Goal: Task Accomplishment & Management: Manage account settings

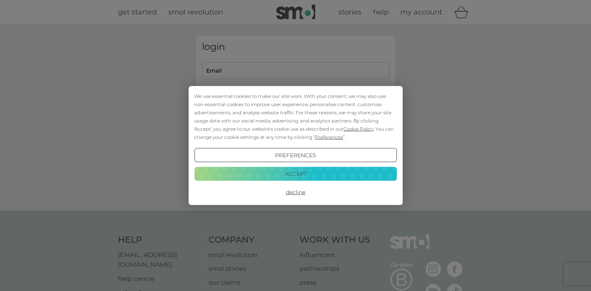
click at [262, 81] on div "We use essential cookies to make our site work. With your consent, we may also …" at bounding box center [295, 145] width 591 height 291
click at [304, 174] on button "Accept" at bounding box center [295, 174] width 202 height 14
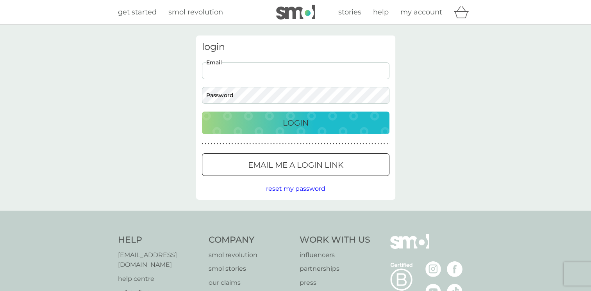
click at [243, 71] on input "Email" at bounding box center [295, 70] width 187 height 17
type input "[PERSON_NAME][EMAIL_ADDRESS][DOMAIN_NAME]"
click at [248, 122] on div "Login" at bounding box center [296, 123] width 172 height 12
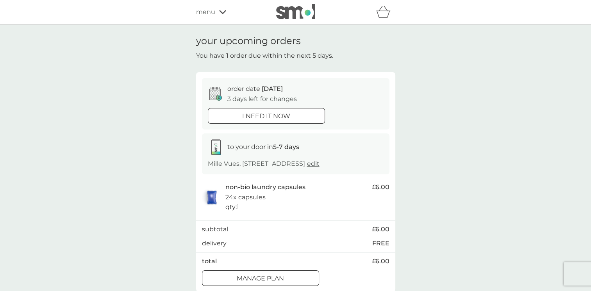
click at [249, 117] on p "i need it now" at bounding box center [266, 116] width 48 height 10
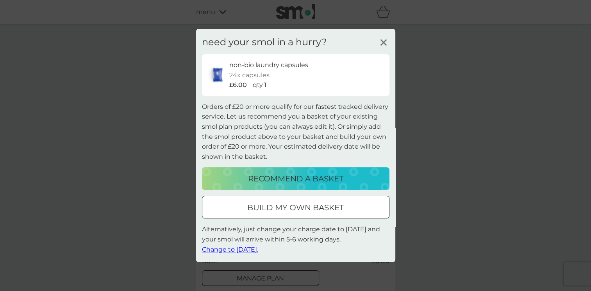
click at [247, 250] on span "Change to tomorrow." at bounding box center [230, 249] width 56 height 7
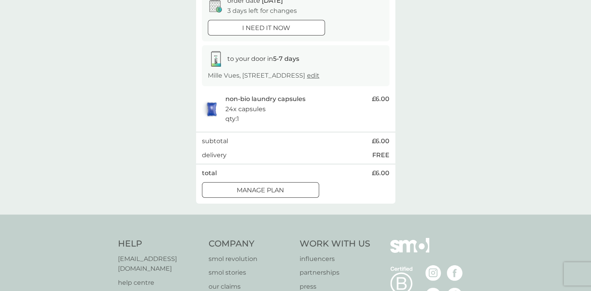
scroll to position [156, 0]
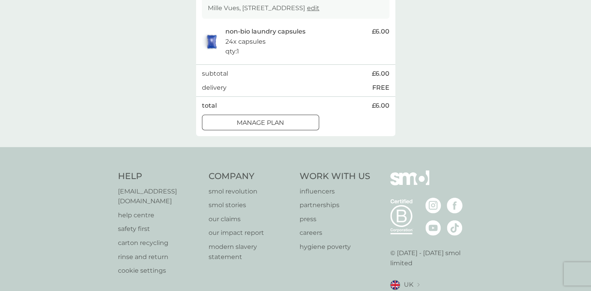
click at [298, 120] on div "Manage plan" at bounding box center [260, 123] width 116 height 10
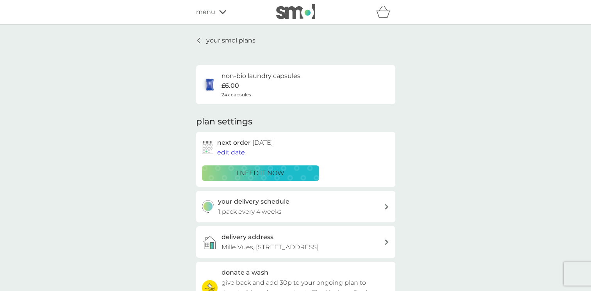
click at [386, 206] on icon at bounding box center [387, 206] width 4 height 5
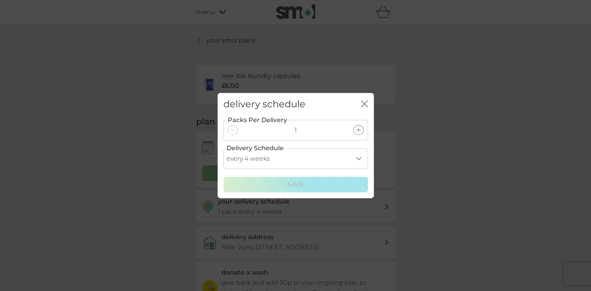
click at [360, 158] on select "every 1 week every 2 weeks every 3 weeks every 4 weeks every 5 weeks every 6 we…" at bounding box center [295, 158] width 144 height 21
select select "21"
click at [223, 148] on select "every 1 week every 2 weeks every 3 weeks every 4 weeks every 5 weeks every 6 we…" at bounding box center [295, 158] width 144 height 21
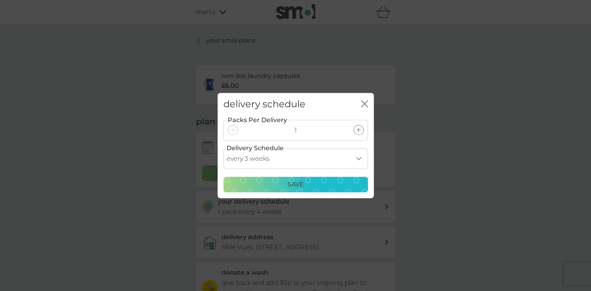
click at [302, 187] on p "Save" at bounding box center [295, 185] width 16 height 10
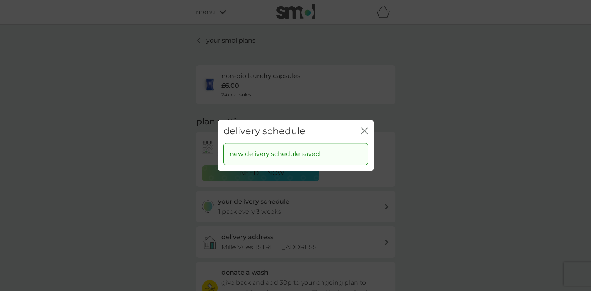
click at [494, 182] on div "delivery schedule close new delivery schedule saved" at bounding box center [295, 145] width 591 height 291
